Goal: Transaction & Acquisition: Book appointment/travel/reservation

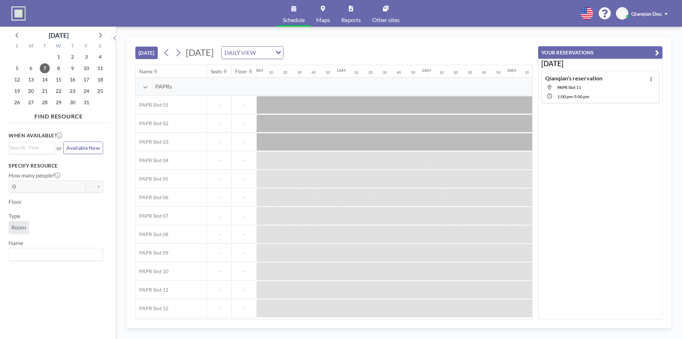
scroll to position [0, 850]
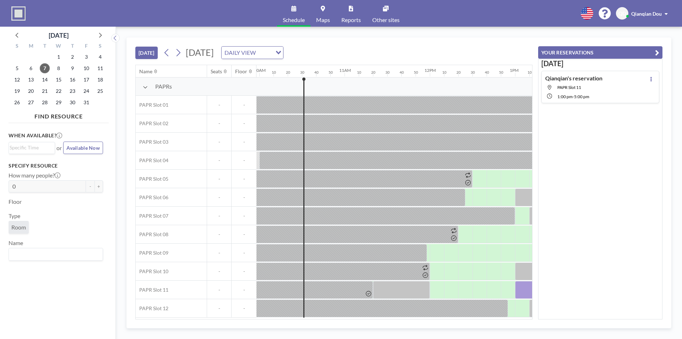
click at [53, 68] on div "8" at bounding box center [59, 68] width 14 height 11
click at [56, 70] on span "8" at bounding box center [59, 68] width 10 height 10
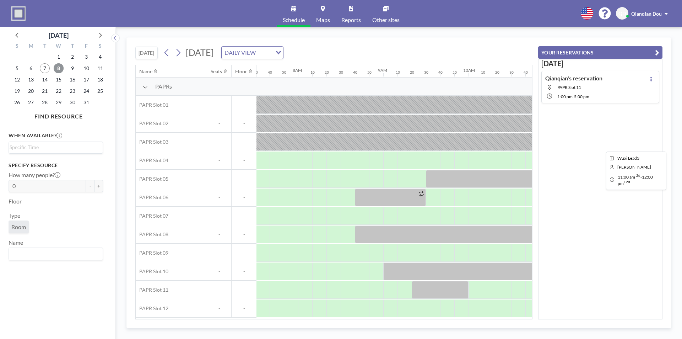
scroll to position [0, 668]
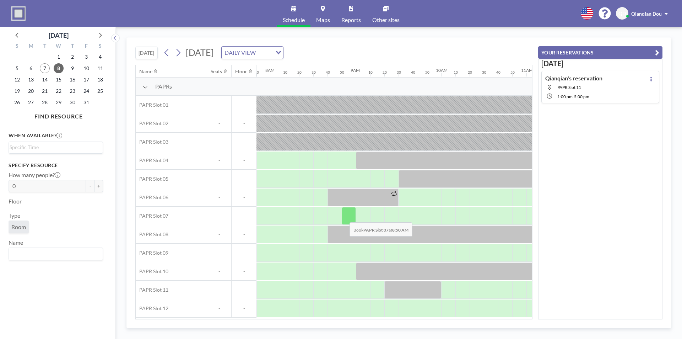
click at [344, 217] on div at bounding box center [349, 216] width 14 height 18
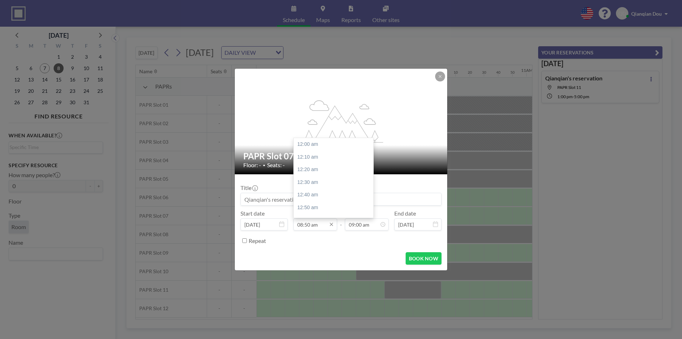
scroll to position [670, 0]
click at [317, 193] on div "09:30 am" at bounding box center [335, 195] width 83 height 13
type input "09:30 am"
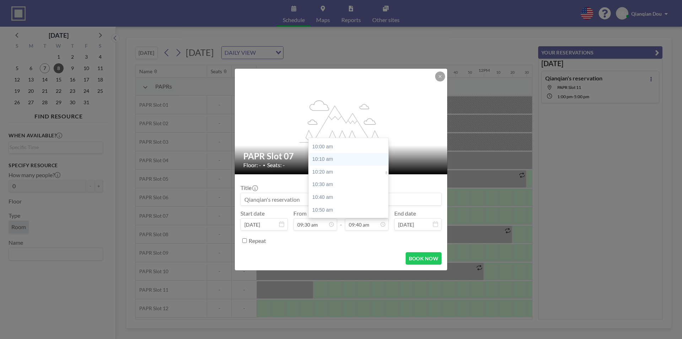
scroll to position [769, 0]
click at [336, 209] on div "11:00 am" at bounding box center [350, 210] width 83 height 13
click at [344, 185] on div "12:00 pm" at bounding box center [350, 184] width 83 height 13
type input "12:00 pm"
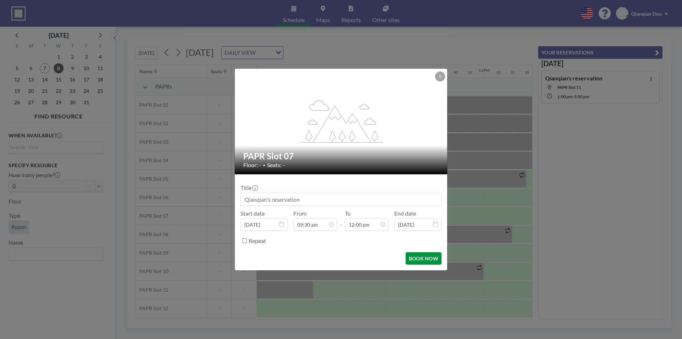
click at [425, 260] on button "BOOK NOW" at bounding box center [424, 258] width 36 height 12
